Goal: Task Accomplishment & Management: Complete application form

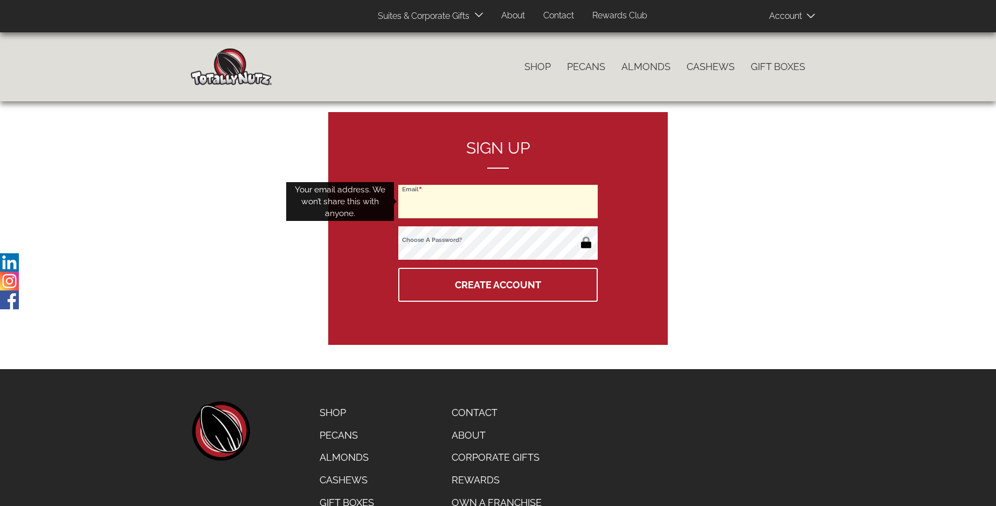
click at [498, 202] on input "Email" at bounding box center [497, 201] width 199 height 33
type input "[EMAIL_ADDRESS][DOMAIN_NAME]"
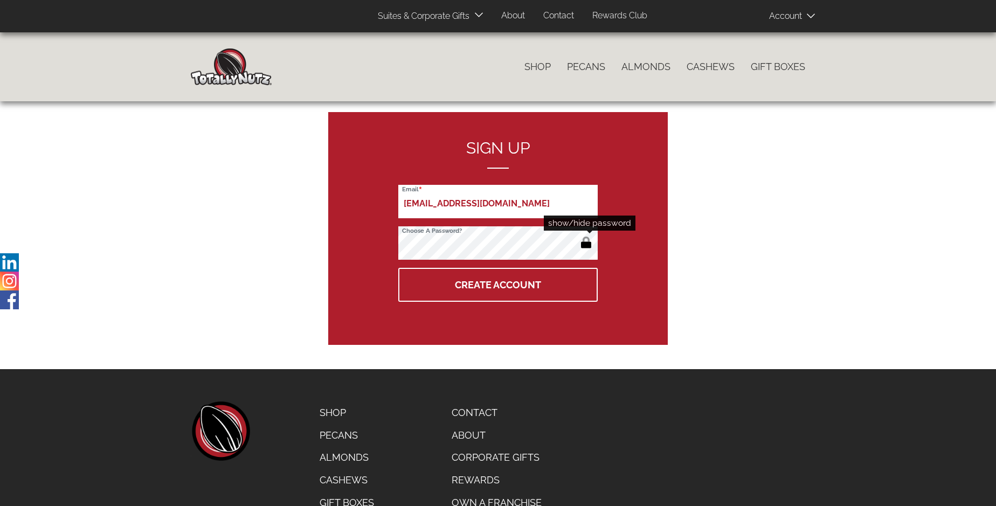
click at [586, 244] on button "button" at bounding box center [586, 243] width 18 height 17
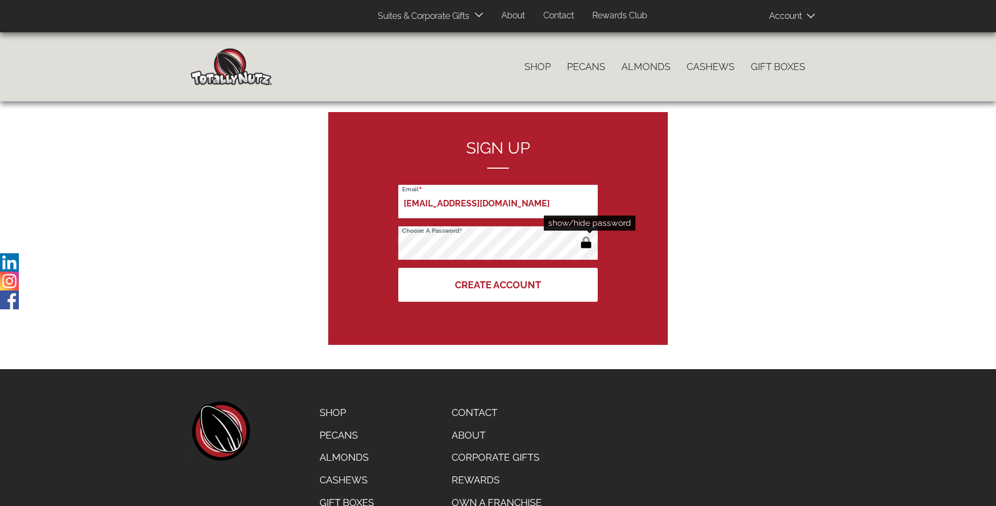
click at [498, 285] on button "Create Account" at bounding box center [497, 285] width 199 height 34
